Goal: Find specific page/section: Find specific page/section

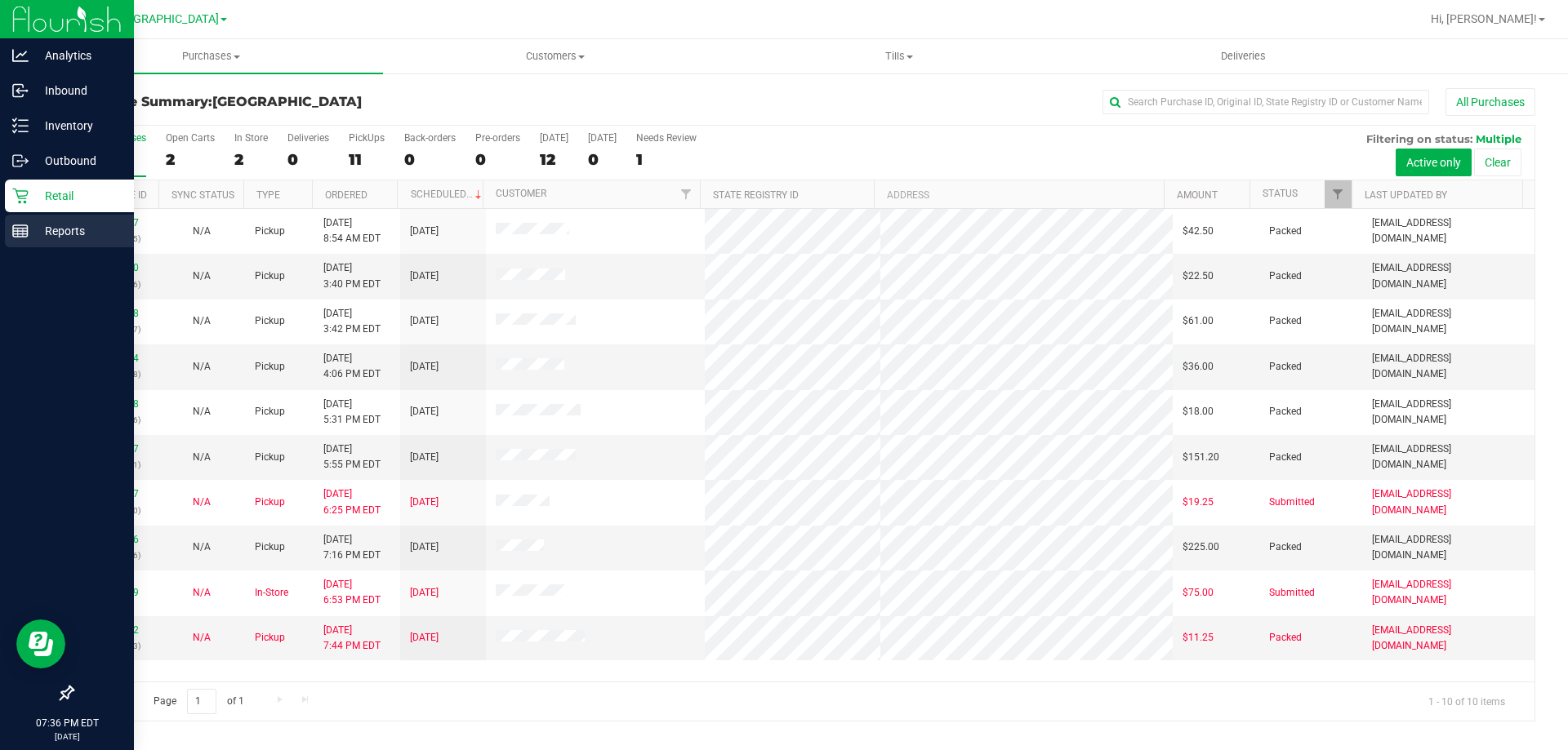
click at [31, 231] on p "Reports" at bounding box center [77, 230] width 98 height 19
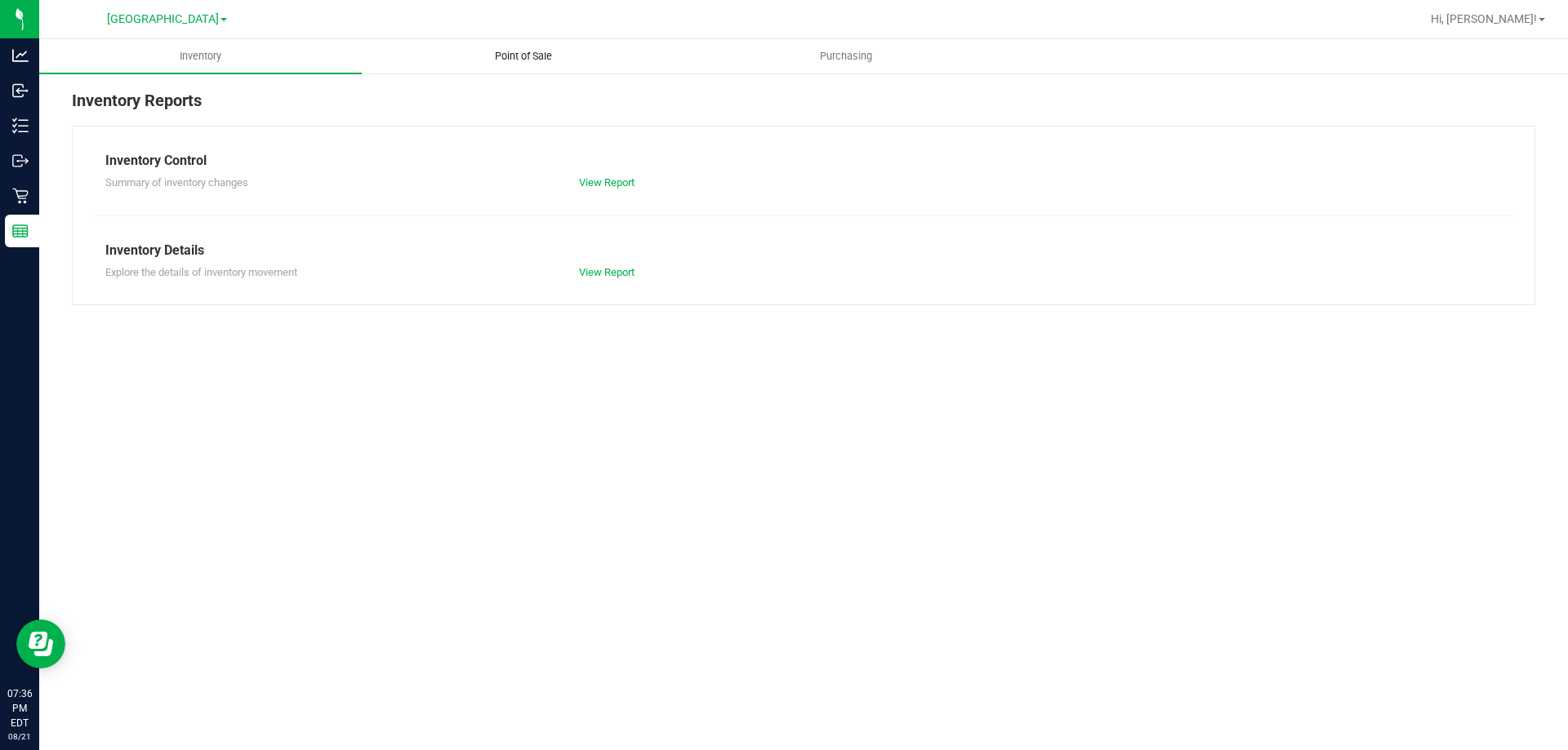
click at [526, 47] on uib-tab-heading "Point of Sale" at bounding box center [522, 56] width 321 height 33
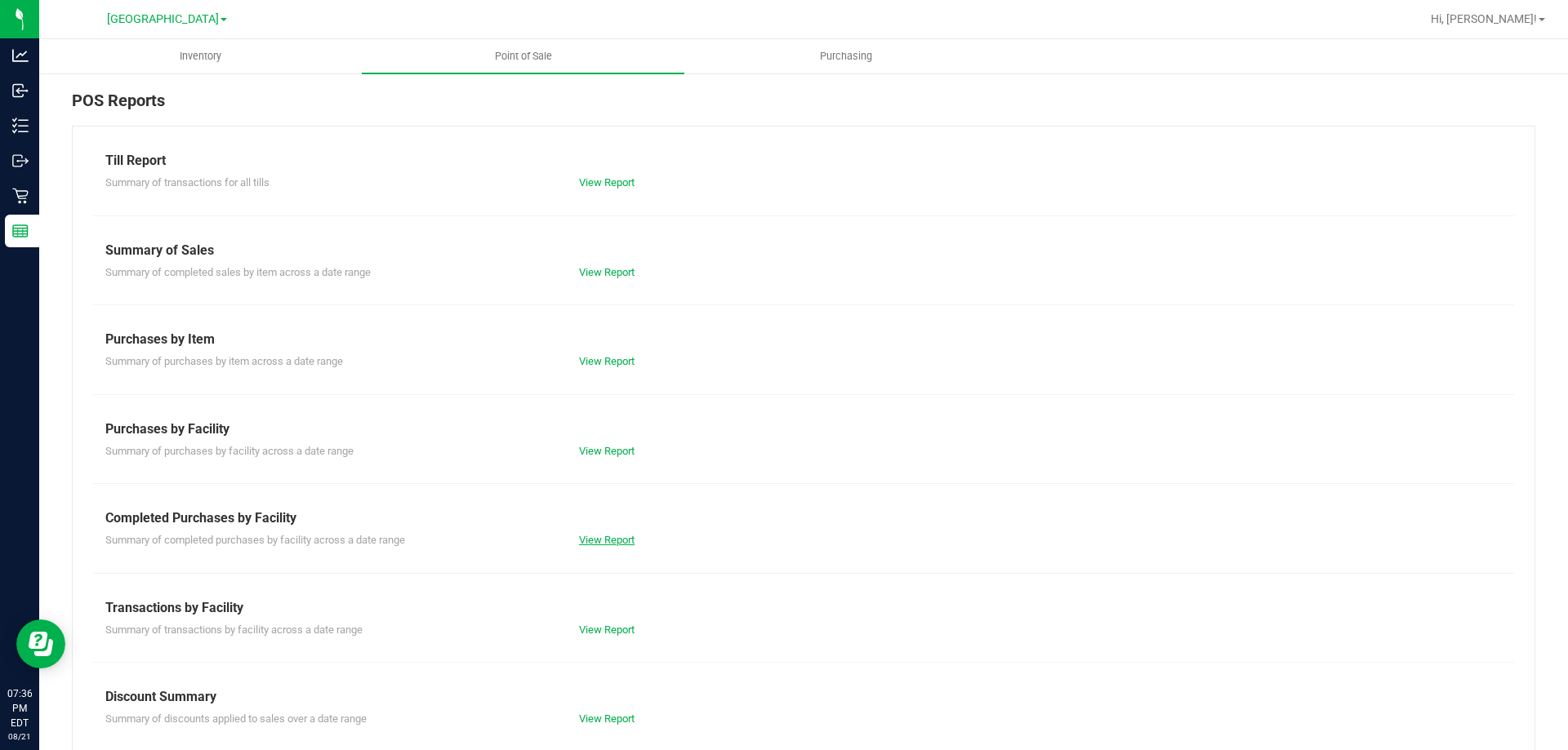
click at [609, 545] on link "View Report" at bounding box center [606, 540] width 55 height 13
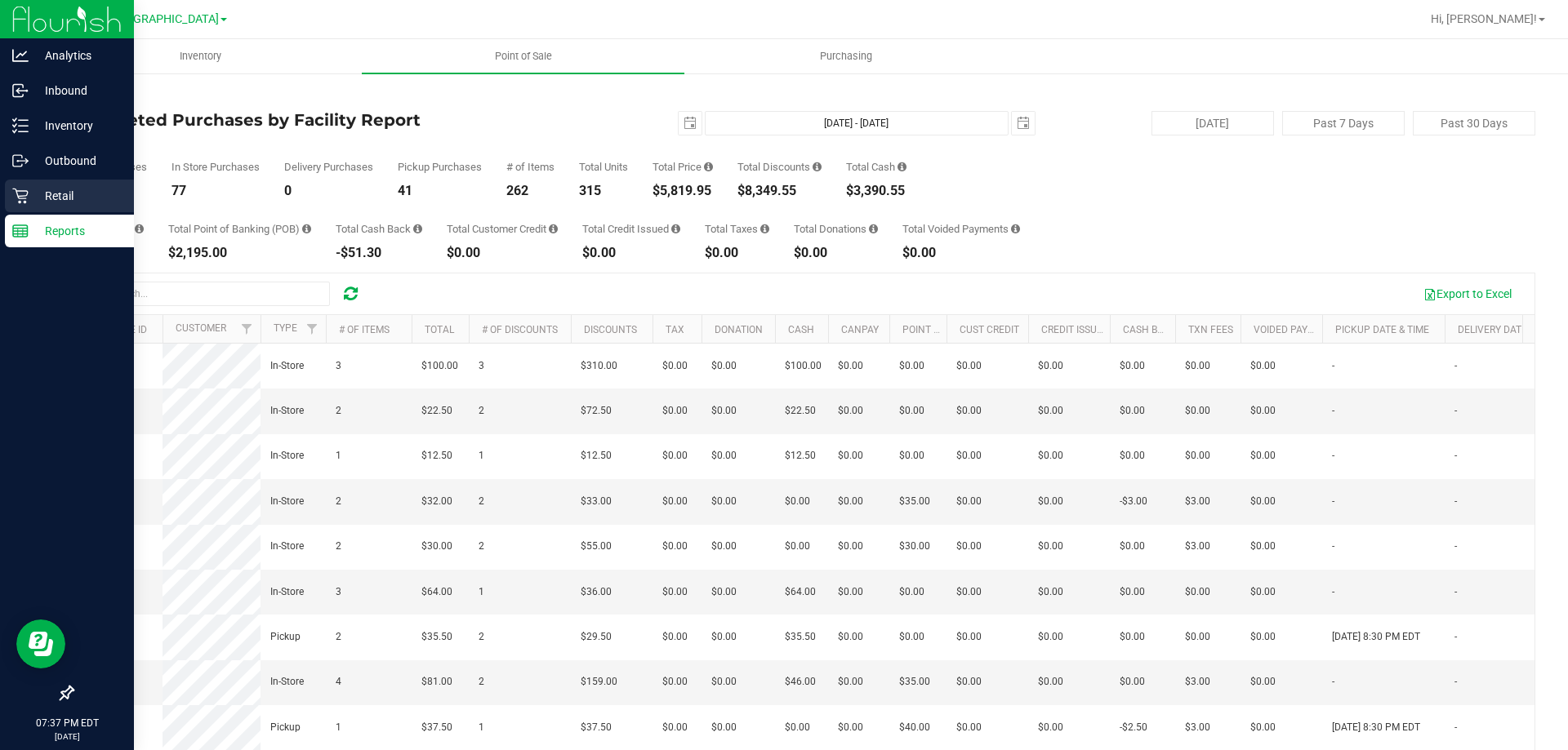
click at [20, 184] on div "Retail" at bounding box center [69, 196] width 129 height 33
